Goal: Task Accomplishment & Management: Manage account settings

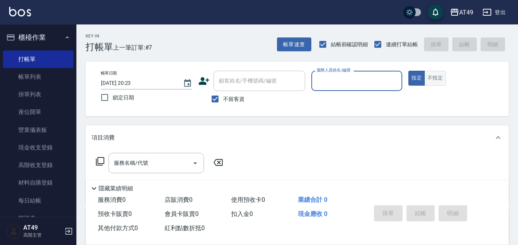
click at [436, 76] on button "不指定" at bounding box center [435, 78] width 21 height 15
click at [390, 78] on input "服務人員姓名/編號" at bounding box center [357, 80] width 84 height 13
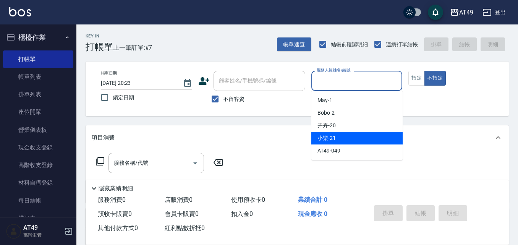
click at [336, 140] on span "小樂 -21" at bounding box center [327, 138] width 18 height 8
type input "小樂-21"
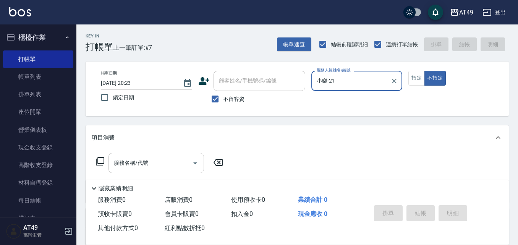
click at [195, 164] on icon "Open" at bounding box center [195, 163] width 9 height 9
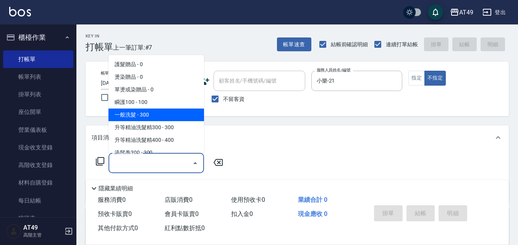
click at [156, 115] on span "一般洗髮 - 300" at bounding box center [157, 115] width 96 height 13
type input "一般洗髮(101)"
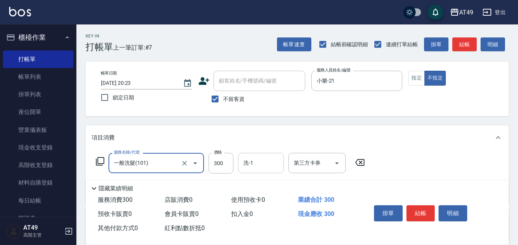
click at [274, 164] on input "洗-1" at bounding box center [261, 162] width 39 height 13
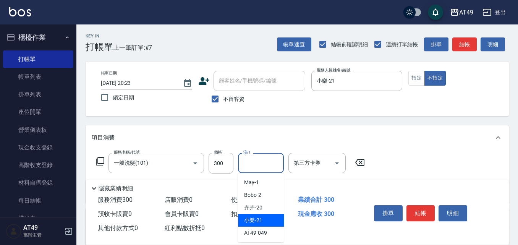
click at [273, 219] on div "小樂 -21" at bounding box center [261, 220] width 46 height 13
type input "小樂-21"
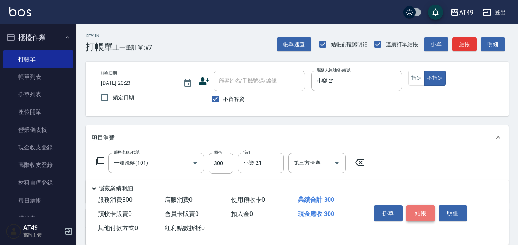
click at [421, 212] on button "結帳" at bounding box center [421, 213] width 29 height 16
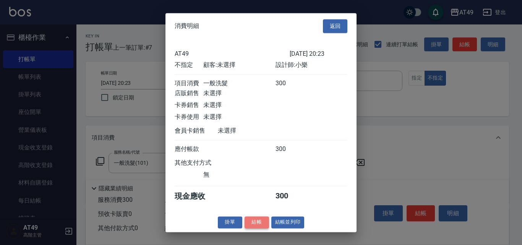
click at [262, 228] on button "結帳" at bounding box center [257, 222] width 24 height 12
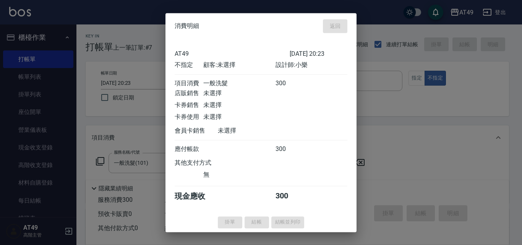
type input "[DATE] 20:59"
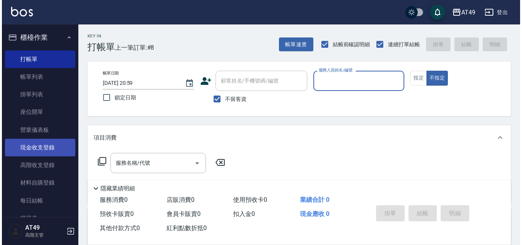
scroll to position [38, 0]
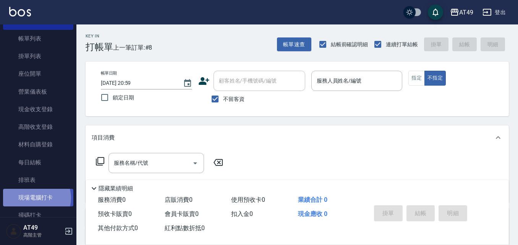
click at [35, 198] on link "現場電腦打卡" at bounding box center [38, 198] width 70 height 18
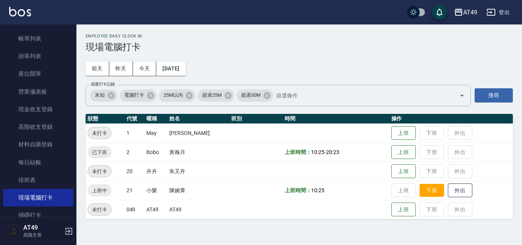
click at [430, 190] on button "下班" at bounding box center [432, 190] width 24 height 13
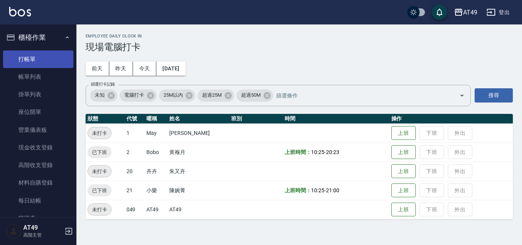
click at [40, 62] on link "打帳單" at bounding box center [38, 59] width 70 height 18
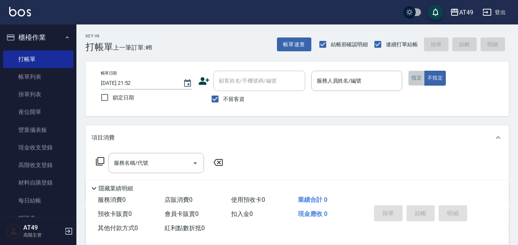
click at [420, 82] on button "指定" at bounding box center [417, 78] width 16 height 15
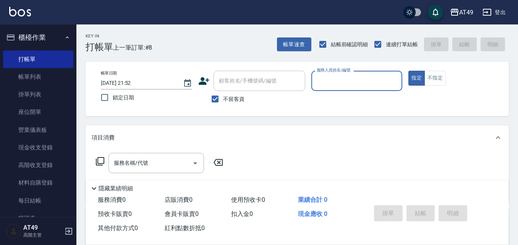
click at [353, 82] on input "服務人員姓名/編號" at bounding box center [357, 80] width 84 height 13
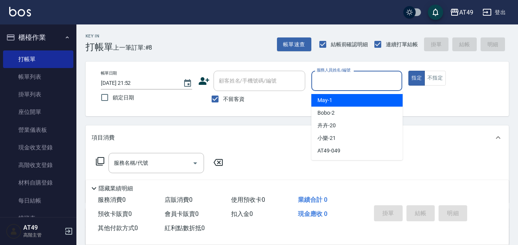
click at [352, 98] on div "May -1" at bounding box center [357, 100] width 91 height 13
type input "May-1"
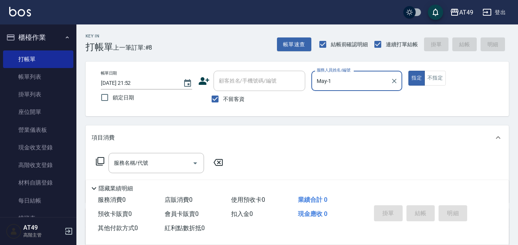
click at [96, 159] on icon at bounding box center [100, 161] width 8 height 8
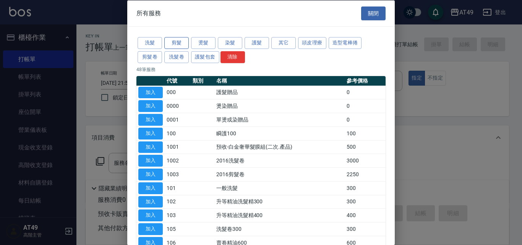
click at [186, 42] on button "剪髮" at bounding box center [176, 43] width 24 height 12
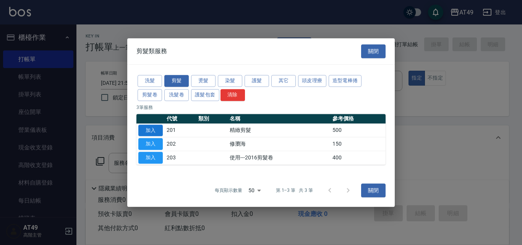
click at [160, 131] on button "加入" at bounding box center [150, 131] width 24 height 12
type input "精緻剪髮(201)"
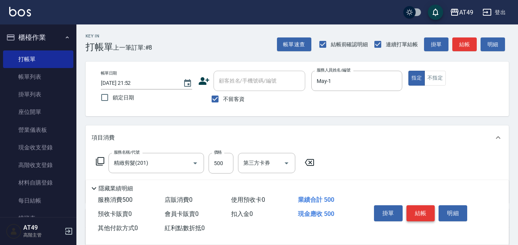
click at [414, 209] on button "結帳" at bounding box center [421, 213] width 29 height 16
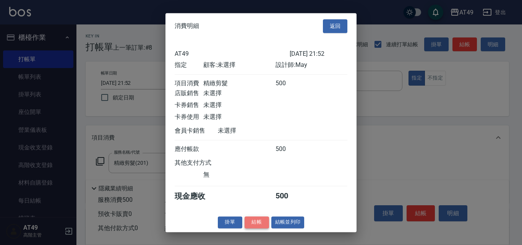
click at [257, 225] on button "結帳" at bounding box center [257, 222] width 24 height 12
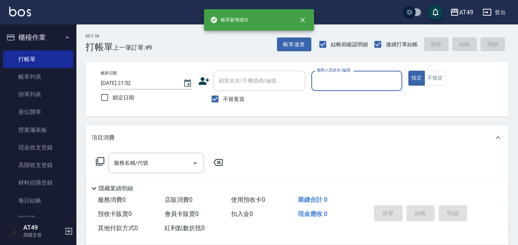
click at [327, 84] on input "服務人員姓名/編號" at bounding box center [357, 80] width 84 height 13
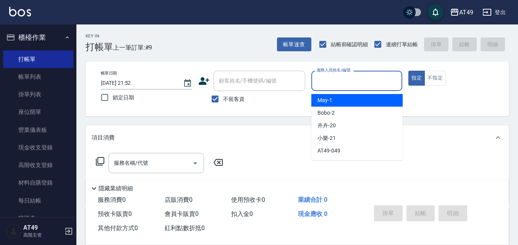
click at [337, 98] on div "May -1" at bounding box center [357, 100] width 91 height 13
type input "May-1"
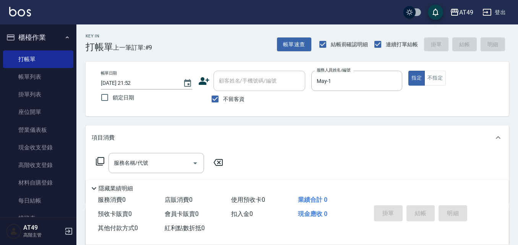
click at [100, 162] on icon at bounding box center [100, 161] width 9 height 9
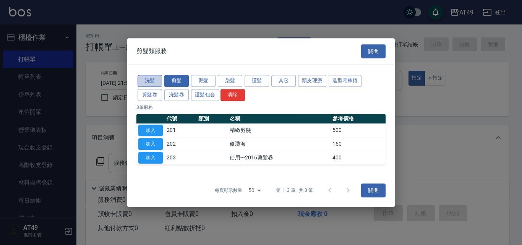
click at [149, 80] on button "洗髮" at bounding box center [150, 81] width 24 height 12
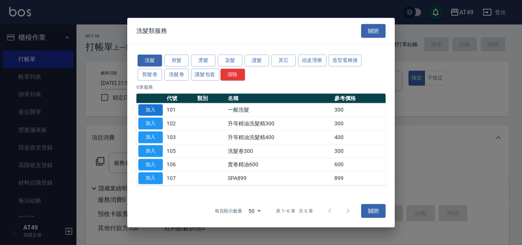
click at [156, 110] on button "加入" at bounding box center [150, 110] width 24 height 12
type input "一般洗髮(101)"
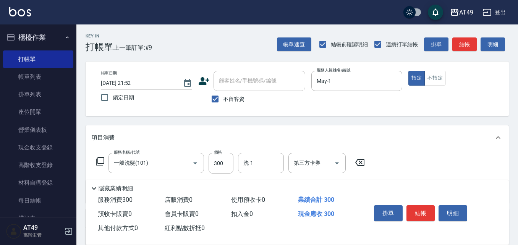
click at [97, 162] on icon at bounding box center [100, 161] width 9 height 9
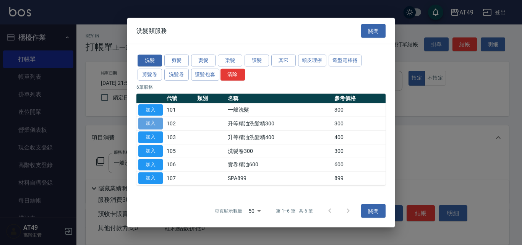
click at [151, 120] on button "加入" at bounding box center [150, 124] width 24 height 12
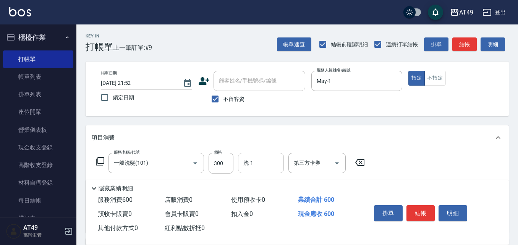
click at [263, 162] on input "洗-1" at bounding box center [261, 162] width 39 height 13
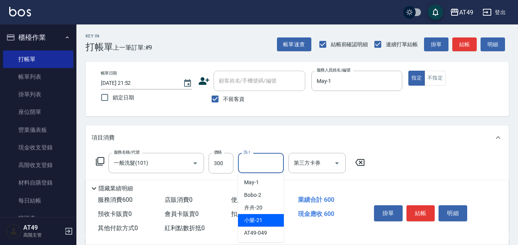
click at [263, 218] on div "小樂 -21" at bounding box center [261, 220] width 46 height 13
type input "小樂-21"
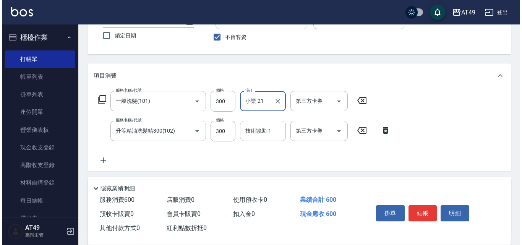
scroll to position [76, 0]
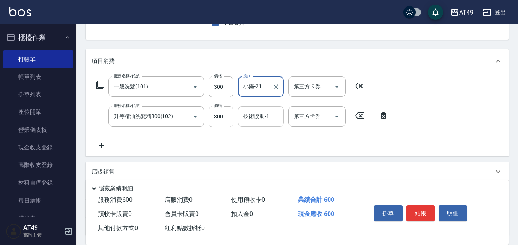
click at [260, 115] on div "技術協助-1 技術協助-1" at bounding box center [261, 116] width 46 height 20
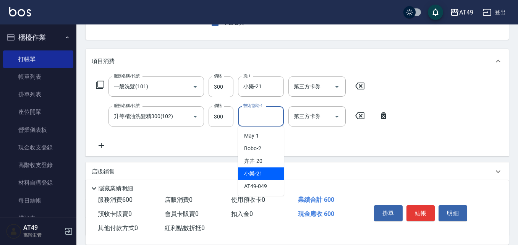
click at [264, 171] on div "小樂 -21" at bounding box center [261, 173] width 46 height 13
type input "小樂-21"
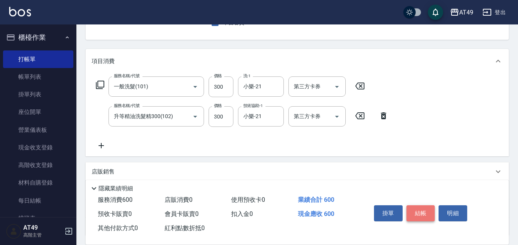
click at [419, 211] on button "結帳" at bounding box center [421, 213] width 29 height 16
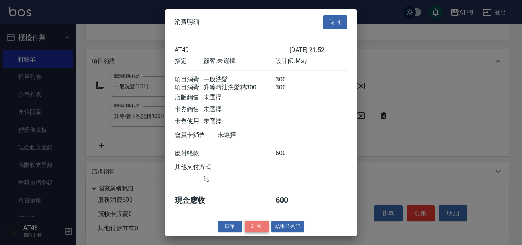
click at [266, 232] on button "結帳" at bounding box center [257, 227] width 24 height 12
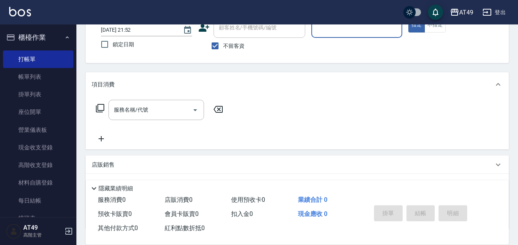
scroll to position [36, 0]
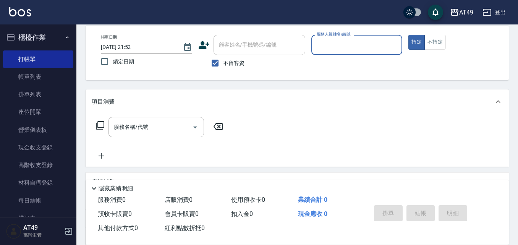
click at [343, 45] on input "服務人員姓名/編號" at bounding box center [357, 44] width 84 height 13
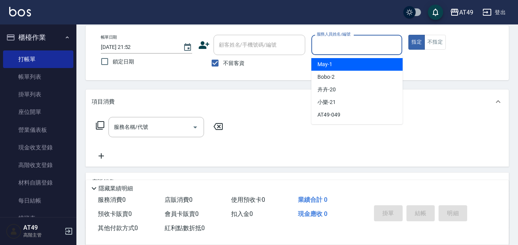
click at [350, 64] on div "May -1" at bounding box center [357, 64] width 91 height 13
type input "May-1"
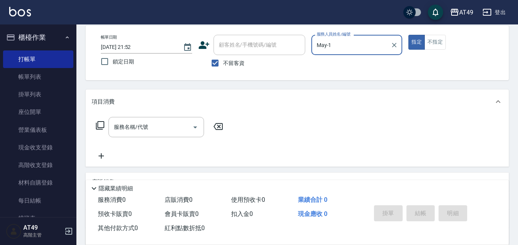
click at [98, 125] on icon at bounding box center [100, 125] width 8 height 8
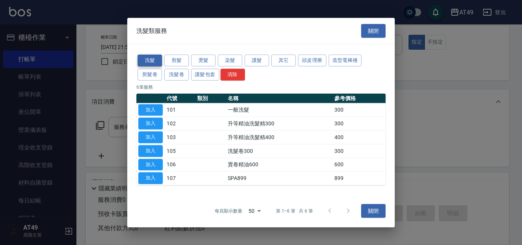
click at [146, 58] on button "洗髮" at bounding box center [150, 61] width 24 height 12
click at [145, 111] on button "加入" at bounding box center [150, 110] width 24 height 12
type input "一般洗髮(101)"
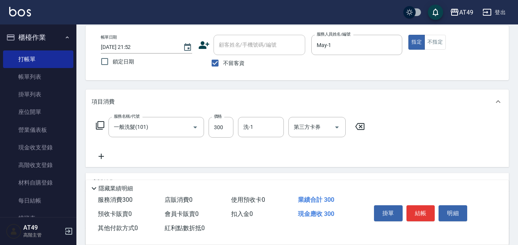
click at [100, 127] on icon at bounding box center [100, 125] width 9 height 9
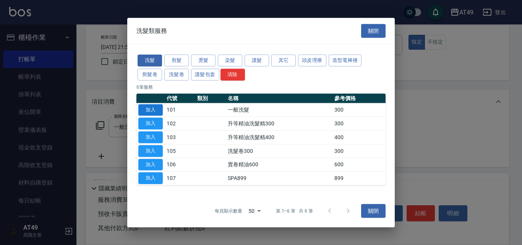
click at [143, 107] on button "加入" at bounding box center [150, 110] width 24 height 12
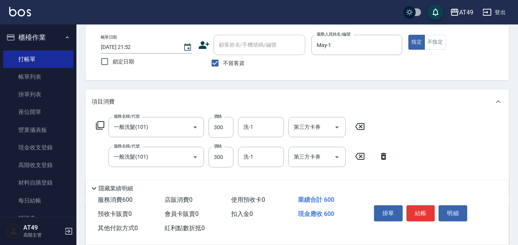
click at [382, 157] on icon at bounding box center [383, 156] width 5 height 7
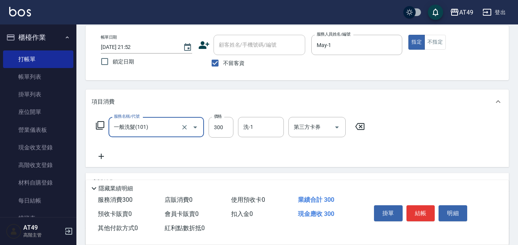
click at [102, 123] on icon at bounding box center [100, 125] width 9 height 9
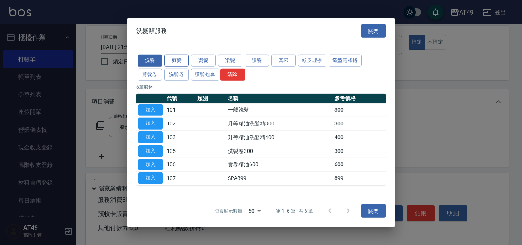
click at [181, 58] on button "剪髮" at bounding box center [176, 61] width 24 height 12
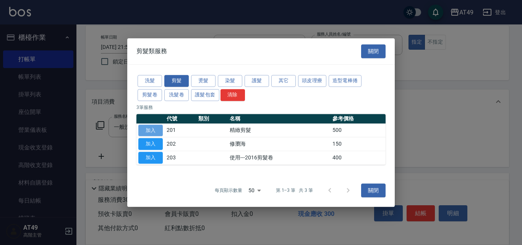
click at [145, 128] on button "加入" at bounding box center [150, 131] width 24 height 12
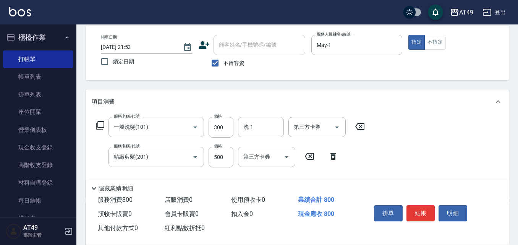
click at [98, 127] on icon at bounding box center [100, 125] width 8 height 8
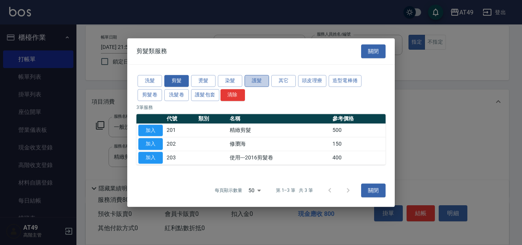
click at [258, 83] on button "護髮" at bounding box center [257, 81] width 24 height 12
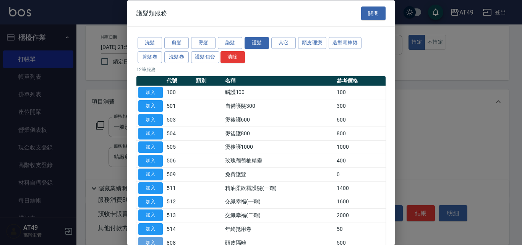
click at [140, 241] on button "加入" at bounding box center [150, 243] width 24 height 12
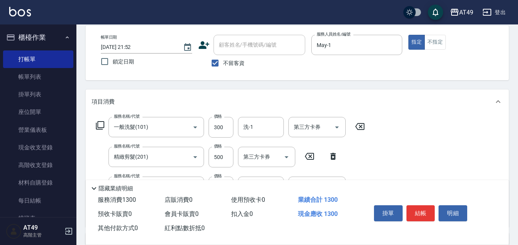
click at [98, 123] on icon at bounding box center [100, 125] width 8 height 8
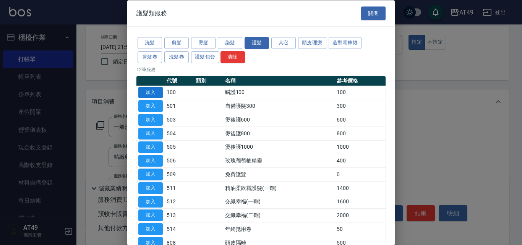
click at [150, 93] on button "加入" at bounding box center [150, 92] width 24 height 12
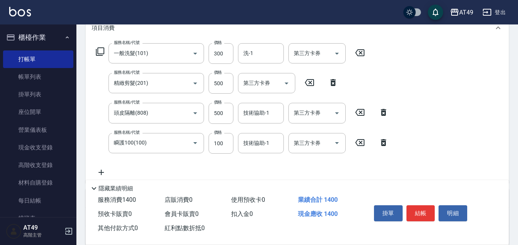
scroll to position [112, 0]
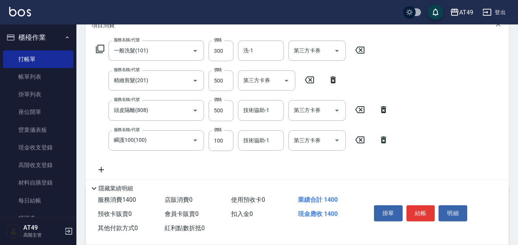
click at [103, 48] on icon at bounding box center [100, 48] width 9 height 9
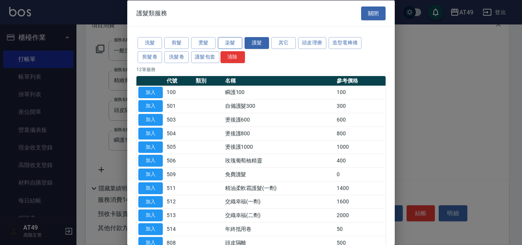
click at [227, 45] on button "染髮" at bounding box center [230, 43] width 24 height 12
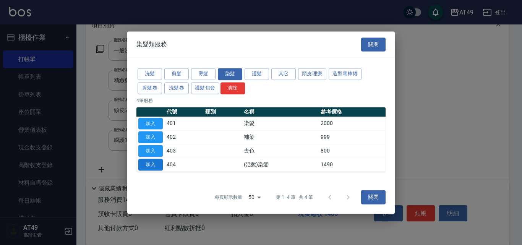
click at [155, 166] on button "加入" at bounding box center [150, 165] width 24 height 12
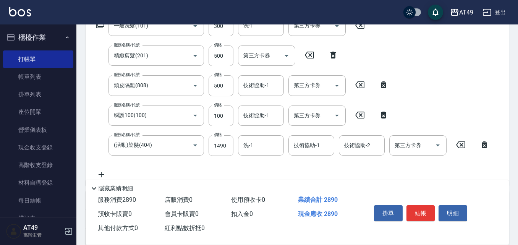
scroll to position [151, 0]
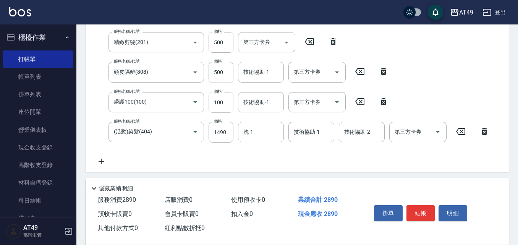
click at [221, 101] on input "100" at bounding box center [221, 102] width 25 height 21
type input "300"
click at [280, 165] on div "服務名稱/代號 一般洗髮(101) 服務名稱/代號 價格 300 價格 洗-1 洗-1 第三方卡券 第三方卡券 服務名稱/代號 精緻剪髮(201) 服務名稱/…" at bounding box center [293, 84] width 403 height 164
click at [222, 134] on input "1490" at bounding box center [221, 132] width 25 height 21
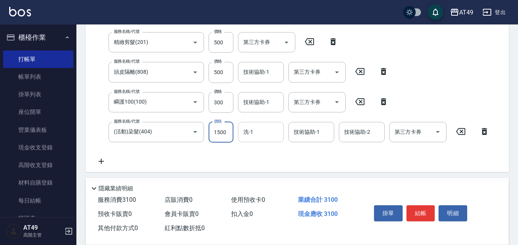
type input "1500"
click at [258, 130] on input "洗-1" at bounding box center [261, 131] width 39 height 13
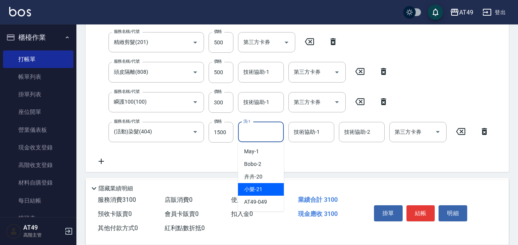
click at [272, 190] on div "小樂 -21" at bounding box center [261, 189] width 46 height 13
type input "小樂-21"
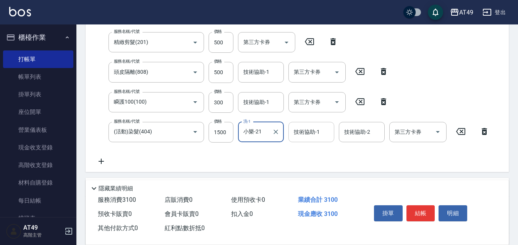
click at [304, 135] on div "技術協助-1 技術協助-1" at bounding box center [312, 132] width 46 height 20
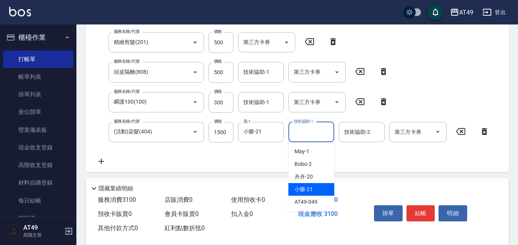
click at [316, 187] on div "小樂 -21" at bounding box center [312, 189] width 46 height 13
type input "小樂-21"
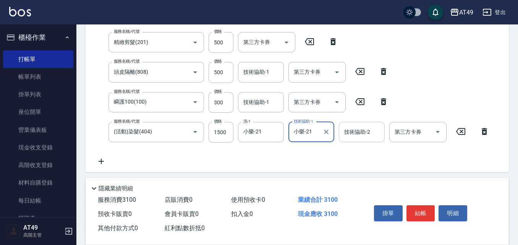
click at [351, 134] on div "技術協助-2 技術協助-2" at bounding box center [362, 132] width 46 height 20
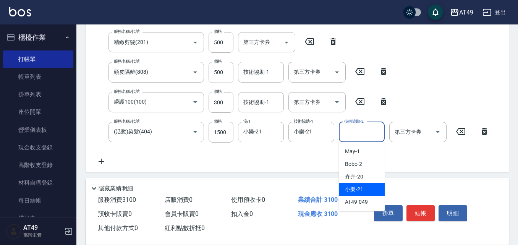
click at [375, 187] on div "小樂 -21" at bounding box center [362, 189] width 46 height 13
type input "小樂-21"
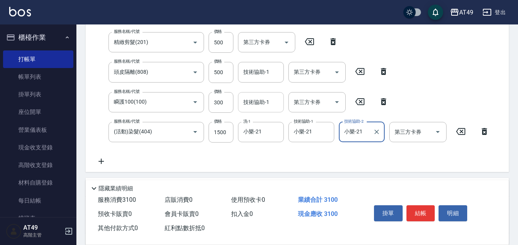
click at [260, 103] on div "技術協助-1 技術協助-1" at bounding box center [261, 102] width 46 height 20
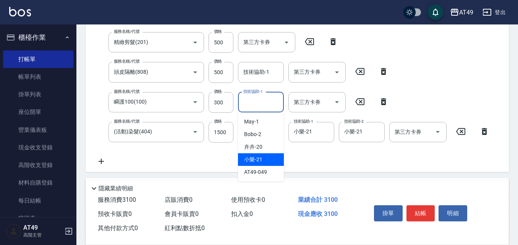
click at [263, 162] on div "小樂 -21" at bounding box center [261, 159] width 46 height 13
type input "小樂-21"
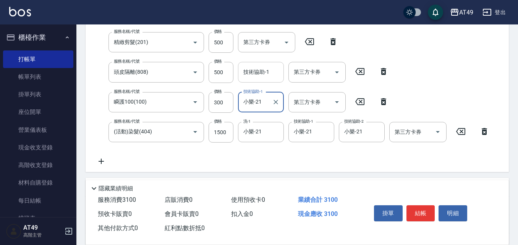
click at [265, 75] on input "技術協助-1" at bounding box center [261, 71] width 39 height 13
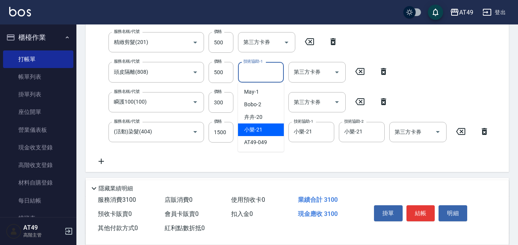
click at [264, 131] on div "小樂 -21" at bounding box center [261, 129] width 46 height 13
type input "小樂-21"
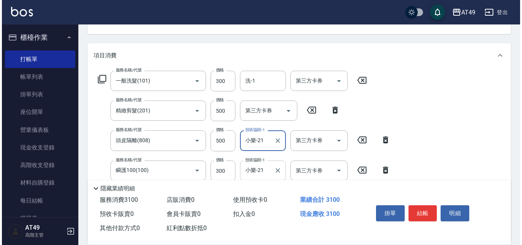
scroll to position [74, 0]
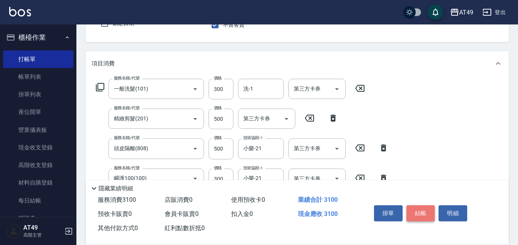
click at [416, 211] on button "結帳" at bounding box center [421, 213] width 29 height 16
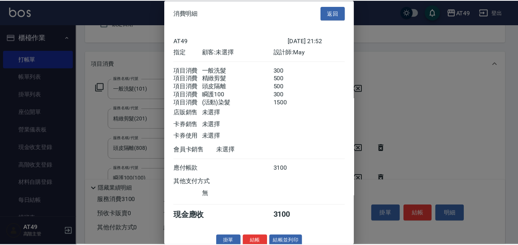
scroll to position [22, 0]
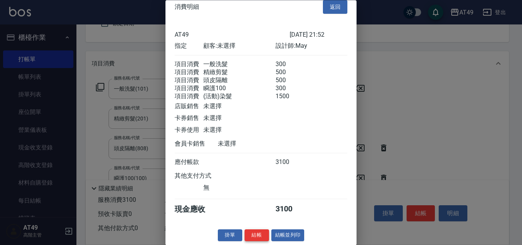
click at [263, 235] on button "結帳" at bounding box center [257, 236] width 24 height 12
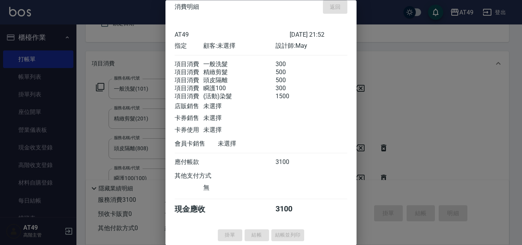
type input "[DATE] 21:58"
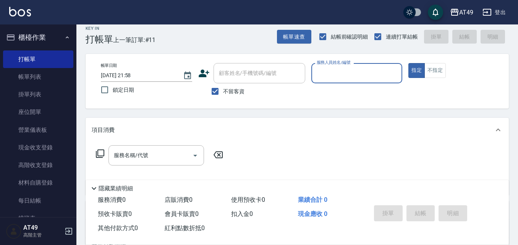
scroll to position [0, 0]
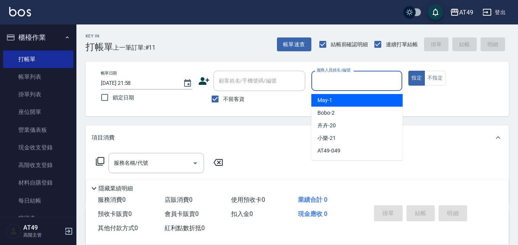
click at [337, 80] on input "服務人員姓名/編號" at bounding box center [357, 80] width 84 height 13
click at [352, 99] on div "May -1" at bounding box center [357, 100] width 91 height 13
type input "May-1"
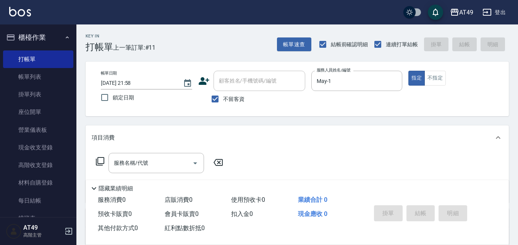
click at [102, 160] on icon at bounding box center [100, 161] width 9 height 9
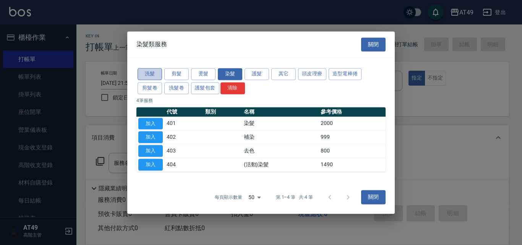
click at [144, 71] on button "洗髮" at bounding box center [150, 74] width 24 height 12
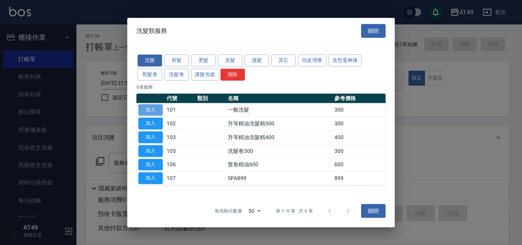
click at [144, 111] on button "加入" at bounding box center [150, 110] width 24 height 12
type input "一般洗髮(101)"
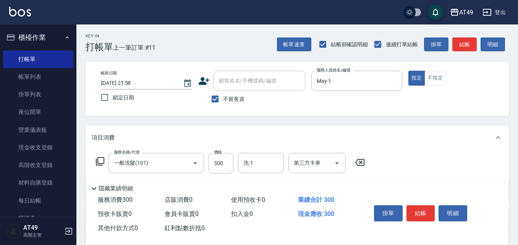
click at [102, 162] on icon at bounding box center [100, 161] width 9 height 9
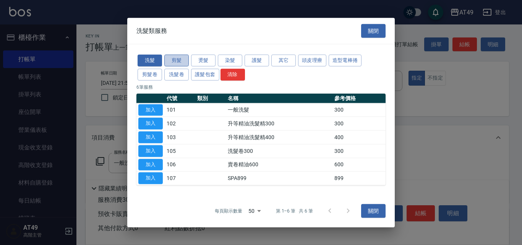
click at [177, 60] on button "剪髮" at bounding box center [176, 61] width 24 height 12
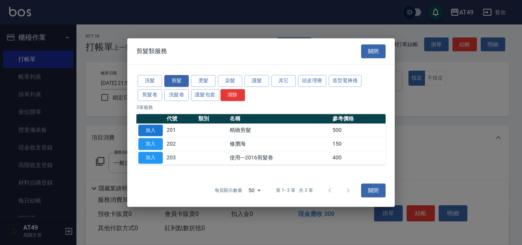
click at [153, 127] on button "加入" at bounding box center [150, 131] width 24 height 12
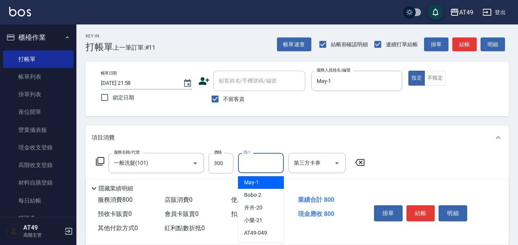
click at [258, 161] on input "洗-1" at bounding box center [261, 162] width 39 height 13
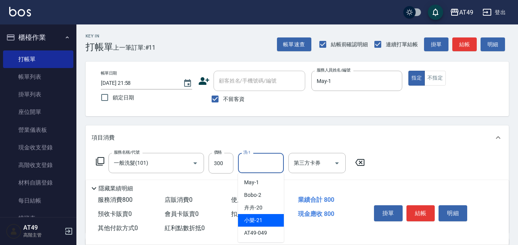
click at [265, 221] on div "小樂 -21" at bounding box center [261, 220] width 46 height 13
type input "小樂-21"
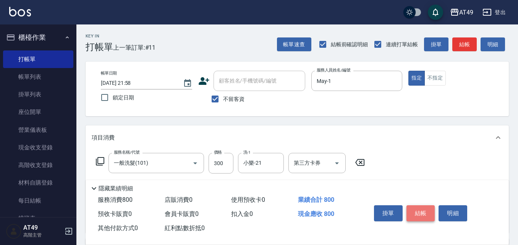
click at [421, 210] on button "結帳" at bounding box center [421, 213] width 29 height 16
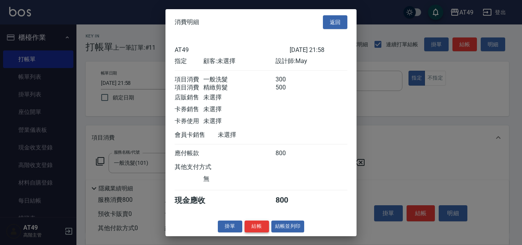
click at [261, 232] on button "結帳" at bounding box center [257, 227] width 24 height 12
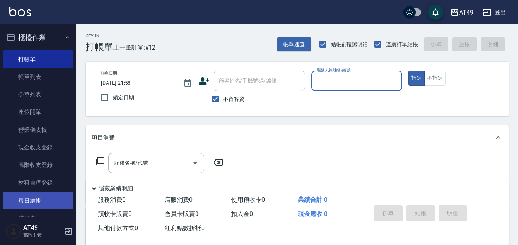
click at [47, 200] on link "每日結帳" at bounding box center [38, 201] width 70 height 18
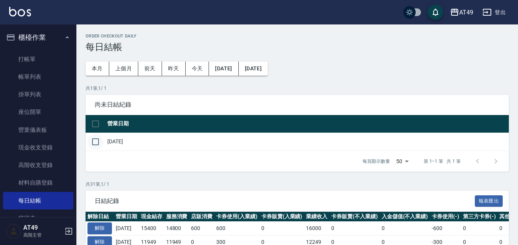
click at [95, 142] on input "checkbox" at bounding box center [96, 142] width 16 height 16
checkbox input "true"
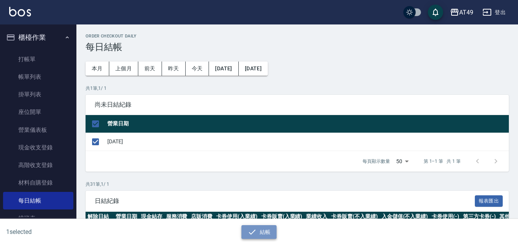
click at [260, 229] on button "結帳" at bounding box center [260, 232] width 36 height 14
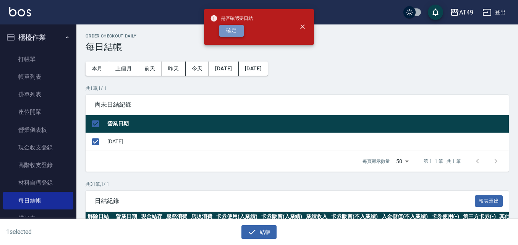
click at [237, 32] on button "確定" at bounding box center [231, 31] width 24 height 12
checkbox input "false"
